Goal: Task Accomplishment & Management: Use online tool/utility

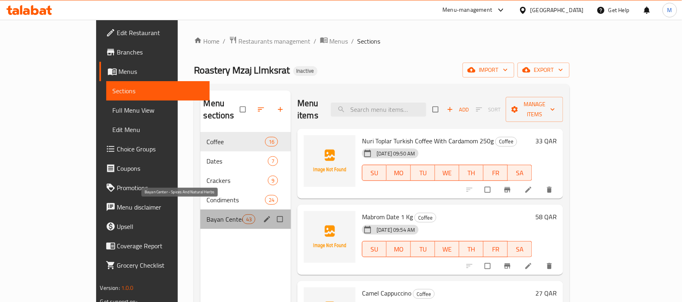
click at [207, 215] on span "Bayan Center - Spices And Natural Herbs" at bounding box center [225, 220] width 36 height 10
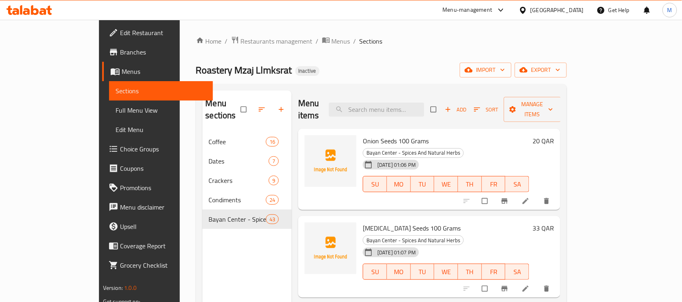
click at [439, 51] on div "Home / Restaurants management / Menus / Sections Roastery Mzaj Llmksrat Inactiv…" at bounding box center [381, 217] width 371 height 363
click at [505, 72] on span "import" at bounding box center [485, 70] width 39 height 10
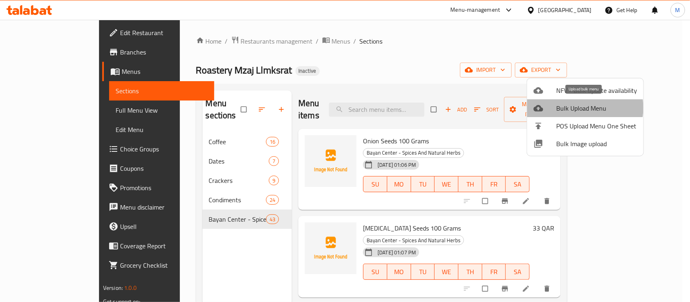
click at [580, 108] on span "Bulk Upload Menu" at bounding box center [596, 108] width 81 height 10
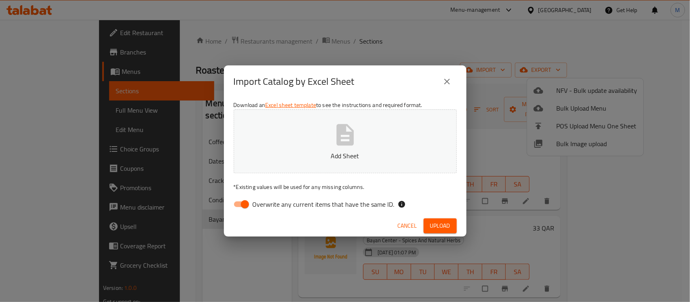
click at [249, 205] on input "Overwrite any current items that have the same ID." at bounding box center [245, 204] width 46 height 15
checkbox input "false"
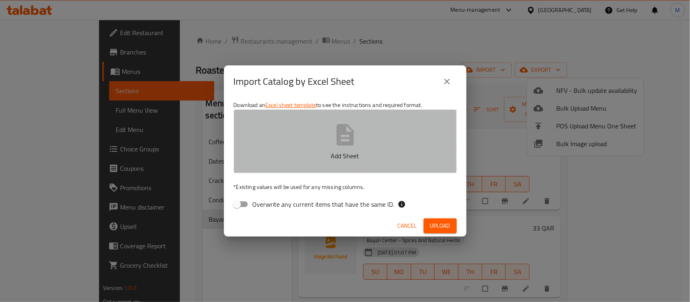
click at [314, 150] on button "Add Sheet" at bounding box center [344, 141] width 223 height 64
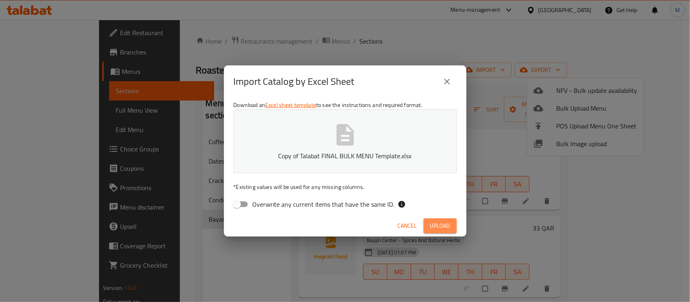
click at [441, 227] on span "Upload" at bounding box center [440, 226] width 20 height 10
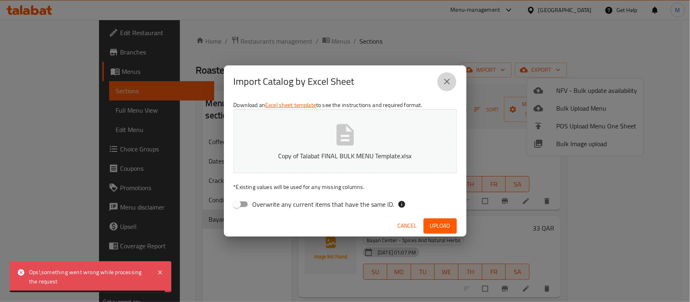
click at [448, 79] on icon "close" at bounding box center [447, 82] width 10 height 10
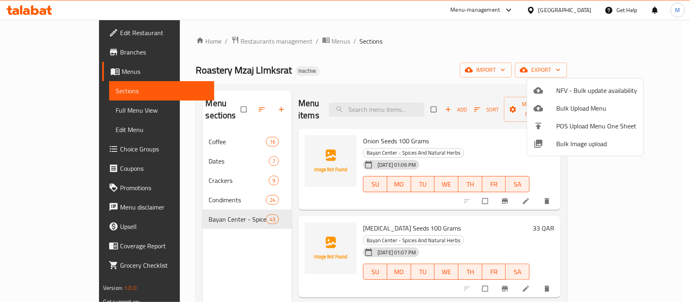
drag, startPoint x: 391, startPoint y: 63, endPoint x: 616, endPoint y: 132, distance: 235.6
click at [392, 65] on div at bounding box center [345, 151] width 690 height 302
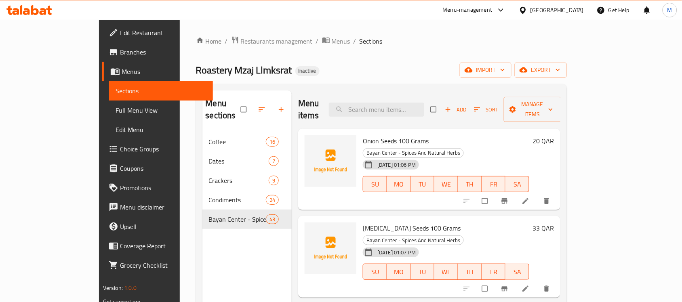
drag, startPoint x: 506, startPoint y: 61, endPoint x: 526, endPoint y: 61, distance: 19.8
click at [513, 61] on div "Home / Restaurants management / Menus / Sections Roastery Mzaj Llmksrat Inactiv…" at bounding box center [381, 217] width 371 height 363
click at [505, 69] on span "import" at bounding box center [485, 70] width 39 height 10
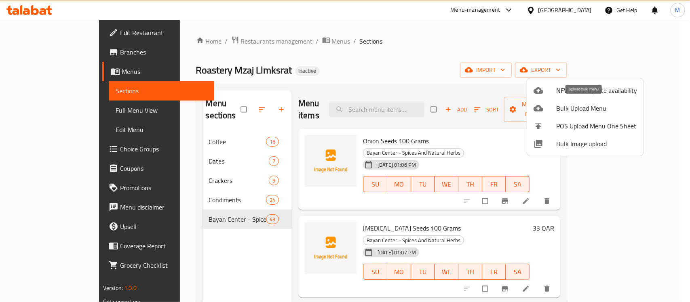
click at [588, 110] on span "Bulk Upload Menu" at bounding box center [596, 108] width 81 height 10
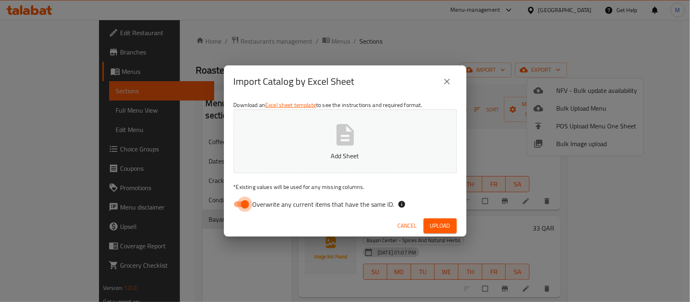
click at [241, 205] on input "Overwrite any current items that have the same ID." at bounding box center [245, 204] width 46 height 15
checkbox input "false"
click at [355, 133] on icon "button" at bounding box center [345, 135] width 26 height 26
click at [437, 222] on span "Upload" at bounding box center [440, 226] width 20 height 10
